Goal: Information Seeking & Learning: Compare options

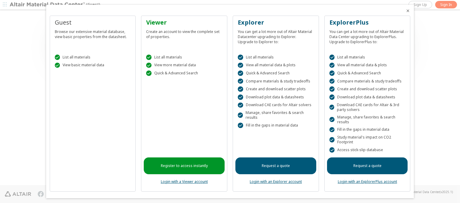
click at [405, 11] on icon "Close" at bounding box center [407, 10] width 5 height 5
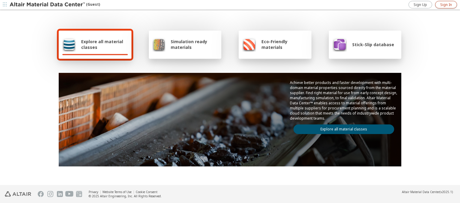
click at [446, 4] on span "Sign In" at bounding box center [446, 4] width 12 height 5
click at [48, 5] on img at bounding box center [48, 5] width 76 height 6
click at [102, 44] on span "Explore all material classes" at bounding box center [104, 44] width 47 height 11
click at [341, 127] on link "Explore all material classes" at bounding box center [343, 129] width 101 height 10
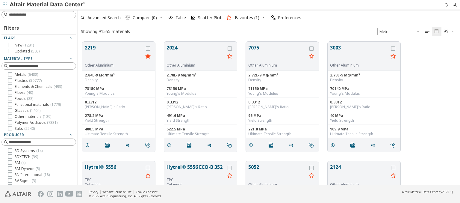
scroll to position [143, 377]
click at [148, 48] on icon "grid" at bounding box center [148, 48] width 4 height 4
click at [230, 48] on icon "grid" at bounding box center [229, 48] width 4 height 4
click at [145, 18] on span "Compare (2)" at bounding box center [145, 18] width 24 height 4
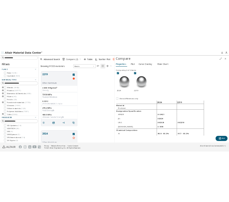
scroll to position [143, 147]
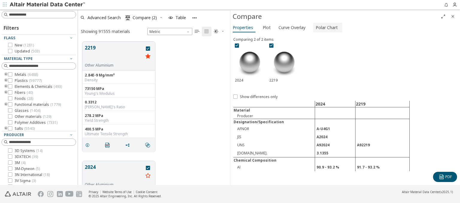
click at [325, 27] on span "Polar Chart" at bounding box center [326, 28] width 22 height 10
type input "**********"
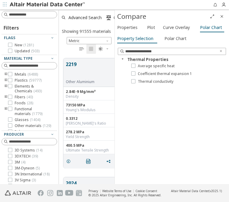
scroll to position [5, 5]
